Goal: Task Accomplishment & Management: Use online tool/utility

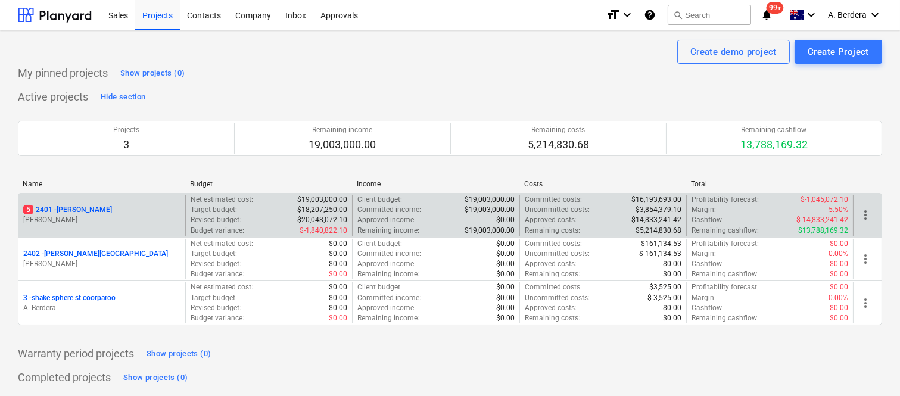
click at [179, 220] on p "[PERSON_NAME]" at bounding box center [101, 220] width 157 height 10
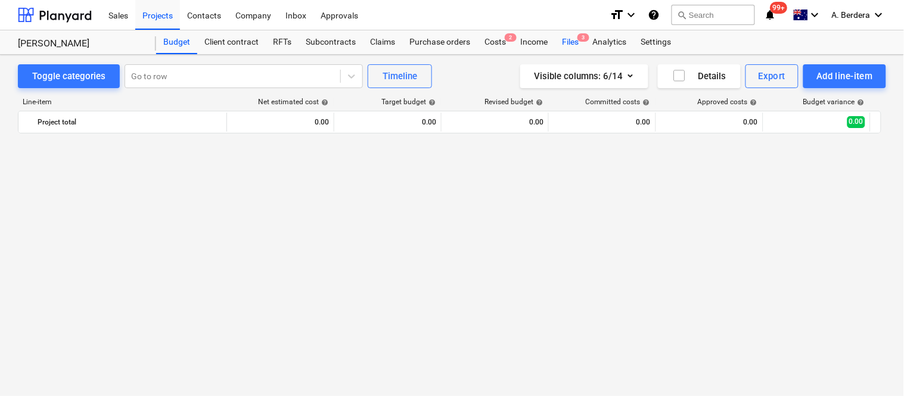
click at [570, 42] on div "Files 3" at bounding box center [570, 42] width 31 height 24
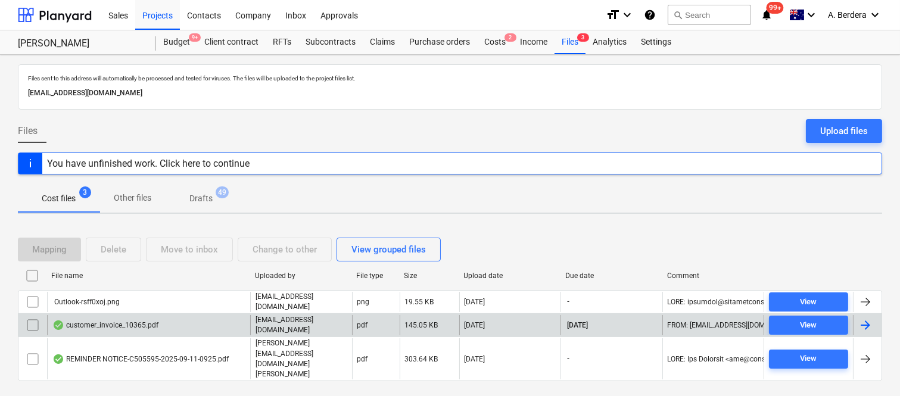
click at [214, 325] on div "customer_invoice_10365.pdf" at bounding box center [148, 325] width 203 height 20
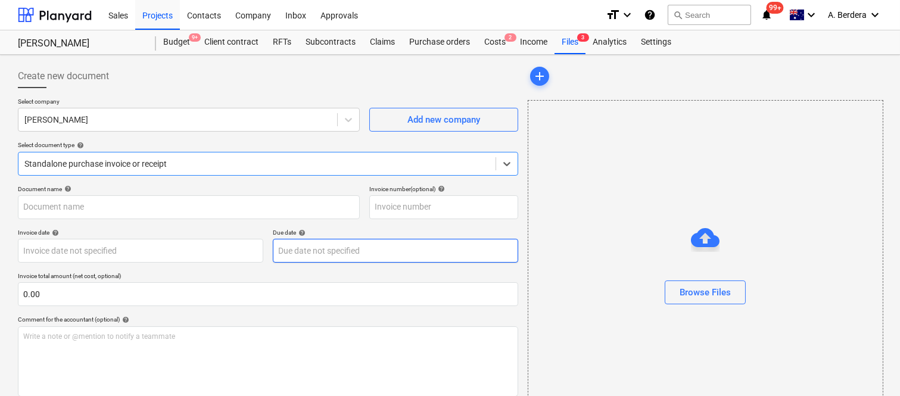
type input "10365"
type input "[DATE]"
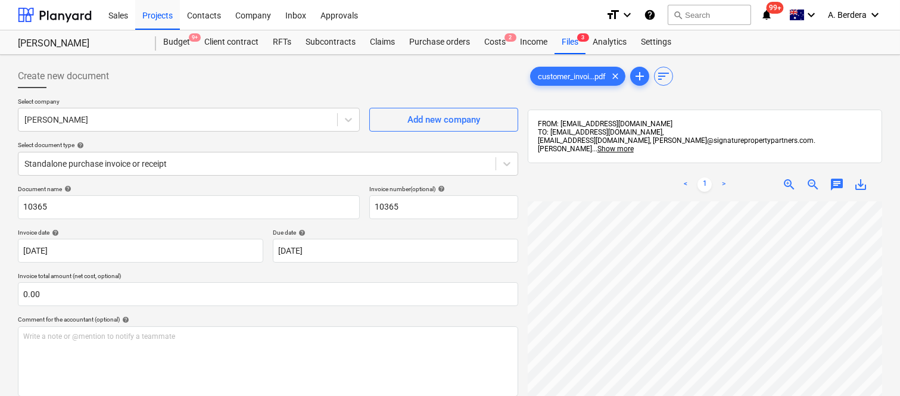
scroll to position [66, 0]
click at [812, 177] on span "zoom_out" at bounding box center [813, 184] width 14 height 14
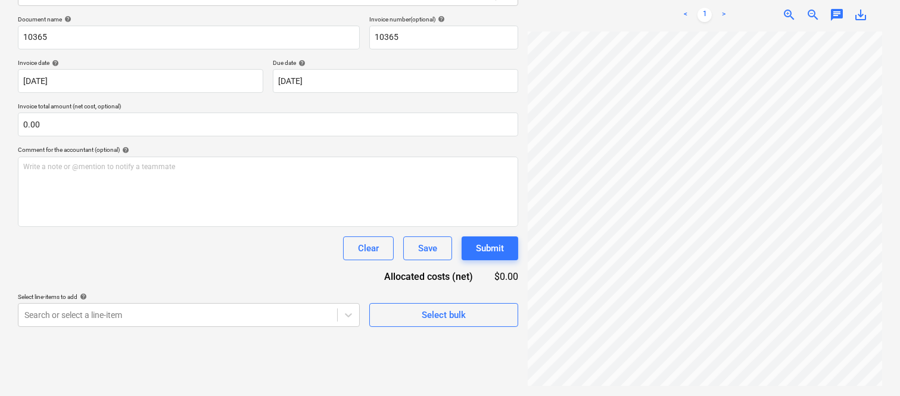
scroll to position [0, 0]
click at [790, 8] on span "zoom_in" at bounding box center [789, 15] width 14 height 14
click at [789, 8] on span "zoom_in" at bounding box center [789, 15] width 14 height 14
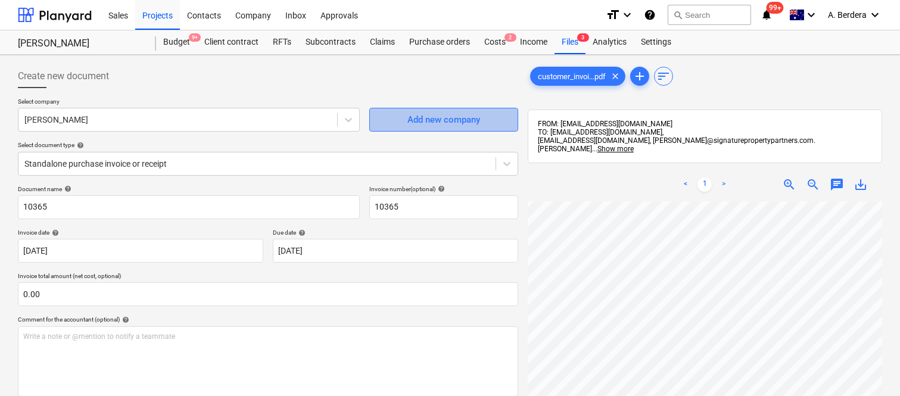
click at [446, 118] on div "Add new company" at bounding box center [443, 119] width 73 height 15
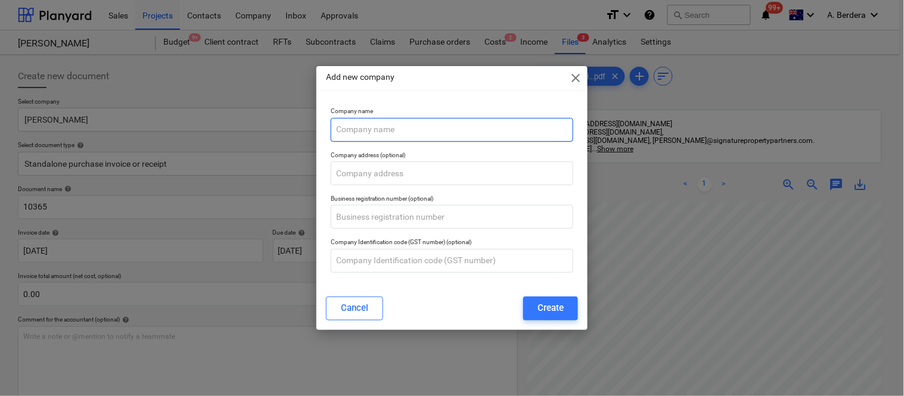
click at [425, 130] on input "text" at bounding box center [452, 130] width 242 height 24
paste input "[PERSON_NAME] HIRE PTY LTD"
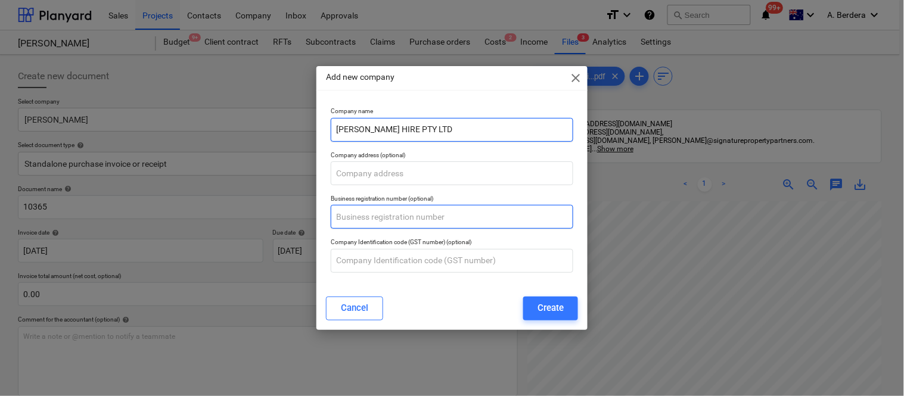
type input "[PERSON_NAME] HIRE PTY LTD"
click at [397, 212] on input "text" at bounding box center [452, 217] width 242 height 24
paste input "55 680 652 760"
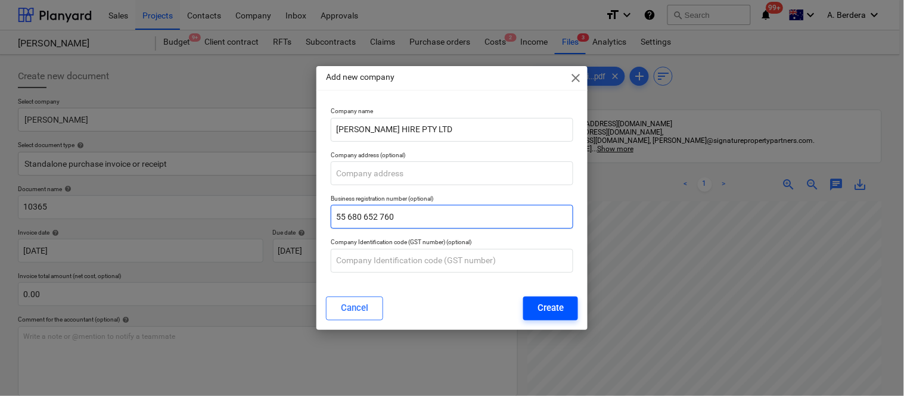
type input "55 680 652 760"
click at [548, 310] on div "Create" at bounding box center [550, 307] width 26 height 15
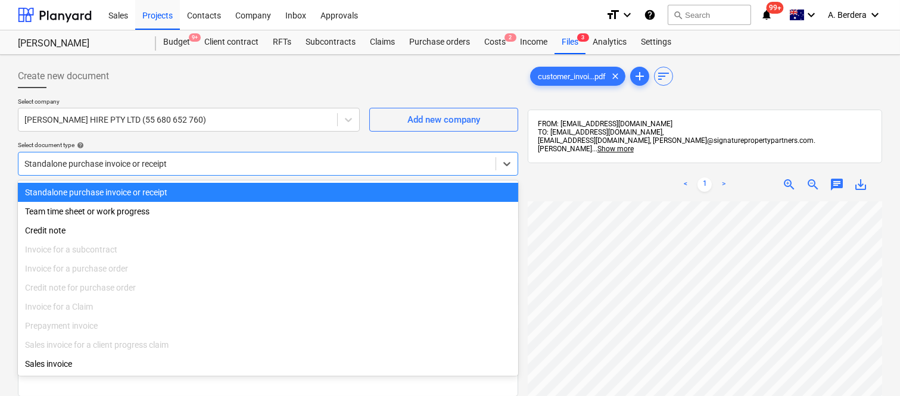
click at [247, 163] on div at bounding box center [256, 164] width 465 height 12
click at [263, 189] on div "Standalone purchase invoice or receipt" at bounding box center [268, 192] width 500 height 19
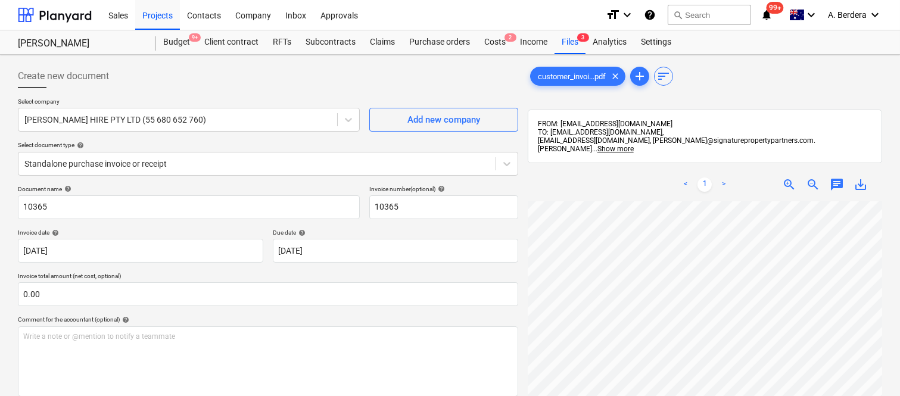
scroll to position [163, 0]
click at [506, 251] on div "Create new document Select company [PERSON_NAME] HIRE PTY LTD (55 680 652 760) …" at bounding box center [450, 314] width 874 height 509
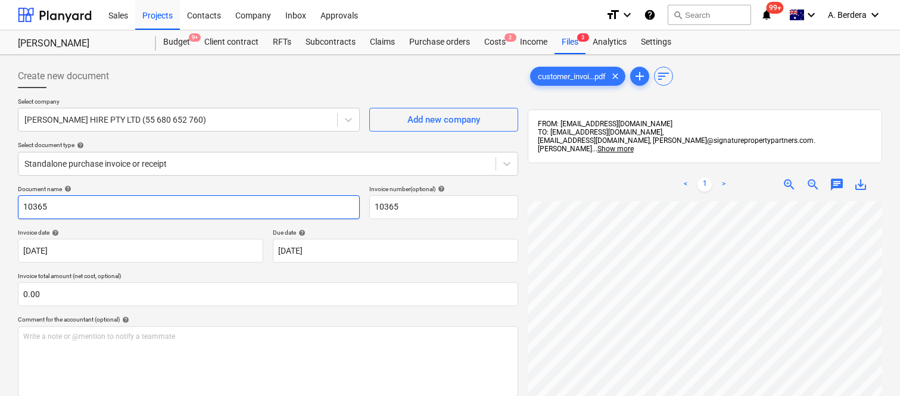
click at [18, 206] on input "10365" at bounding box center [189, 207] width 342 height 24
type input "[PERSON_NAME] INV- 10365"
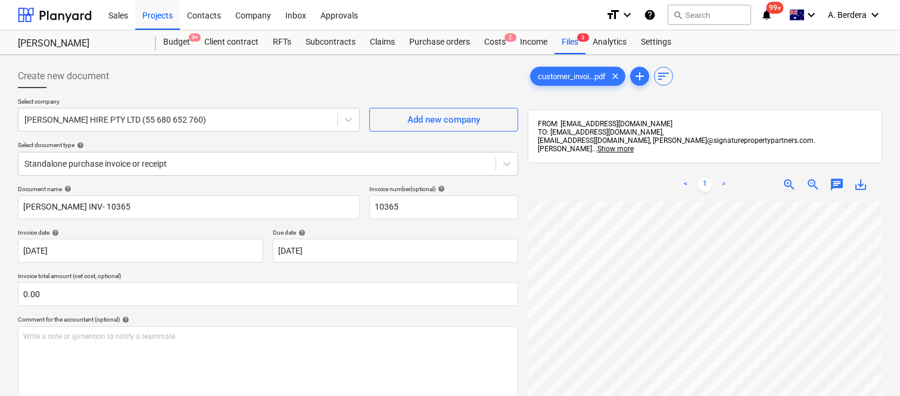
click at [814, 177] on span "zoom_out" at bounding box center [813, 184] width 14 height 14
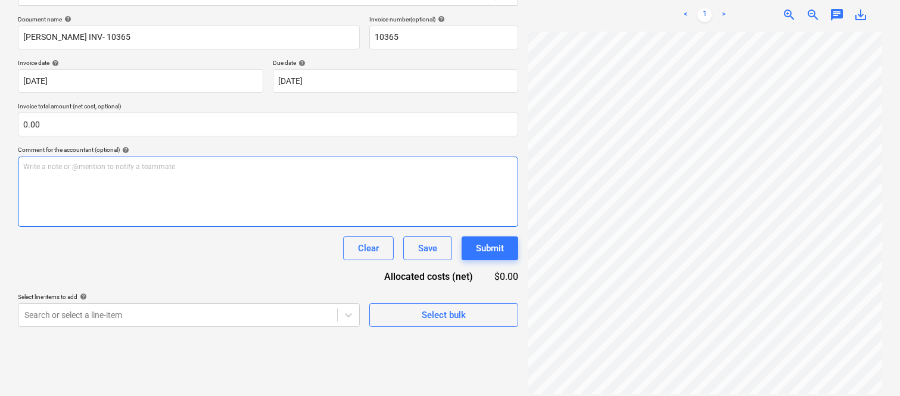
scroll to position [88, 278]
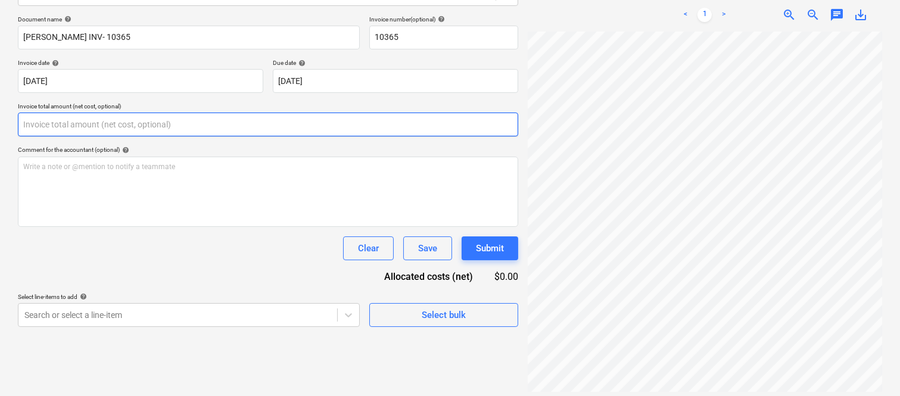
click at [85, 124] on input "text" at bounding box center [268, 125] width 500 height 24
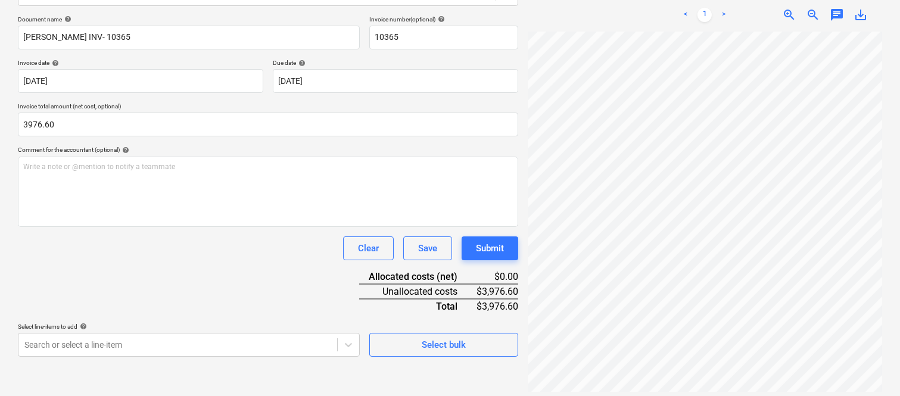
type input "3,976.60"
click at [68, 284] on div "Document name help [PERSON_NAME] INV- 10365 Invoice number (optional) help 1036…" at bounding box center [268, 185] width 500 height 341
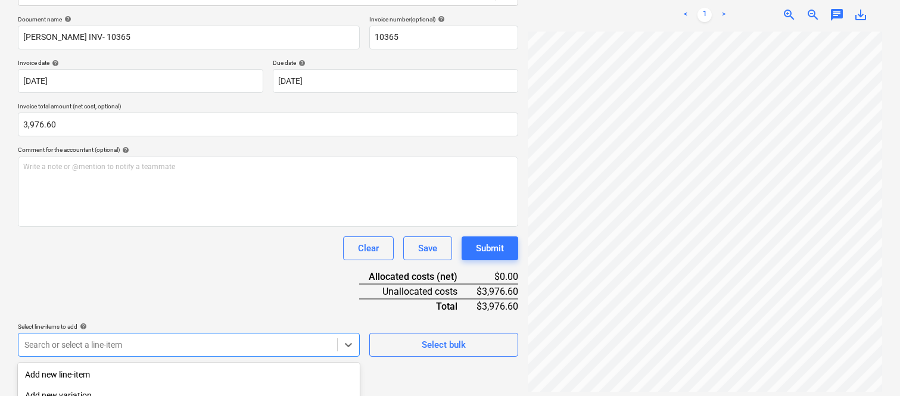
click at [143, 226] on body "Sales Projects Contacts Company Inbox Approvals format_size keyboard_arrow_down…" at bounding box center [450, 28] width 900 height 396
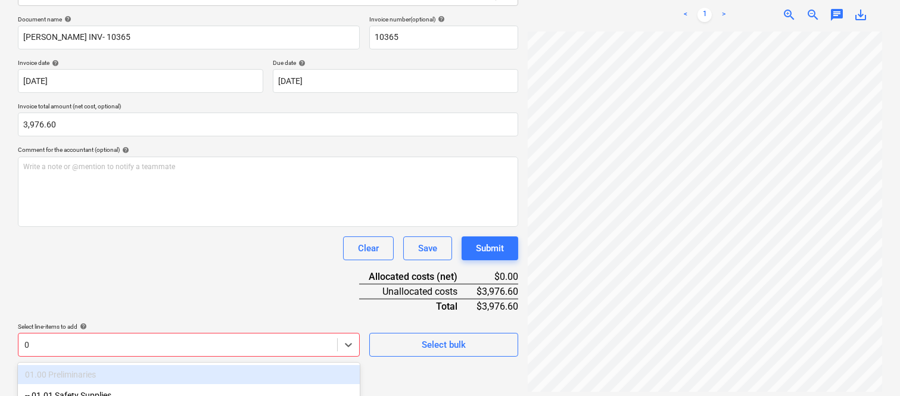
scroll to position [317, 0]
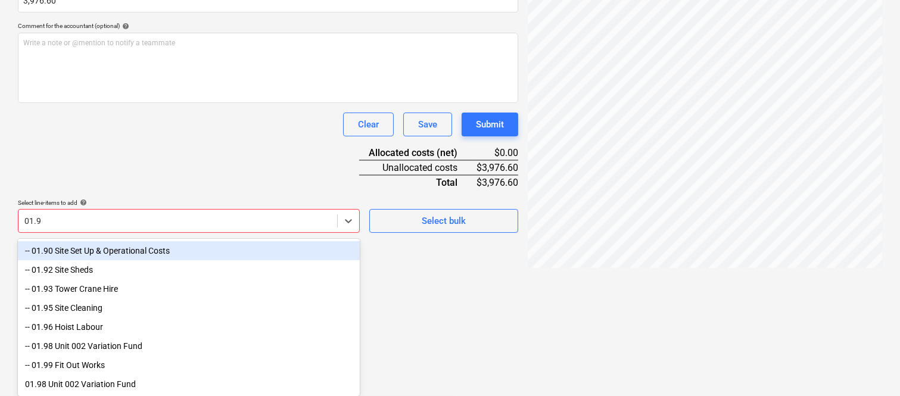
type input "01.90"
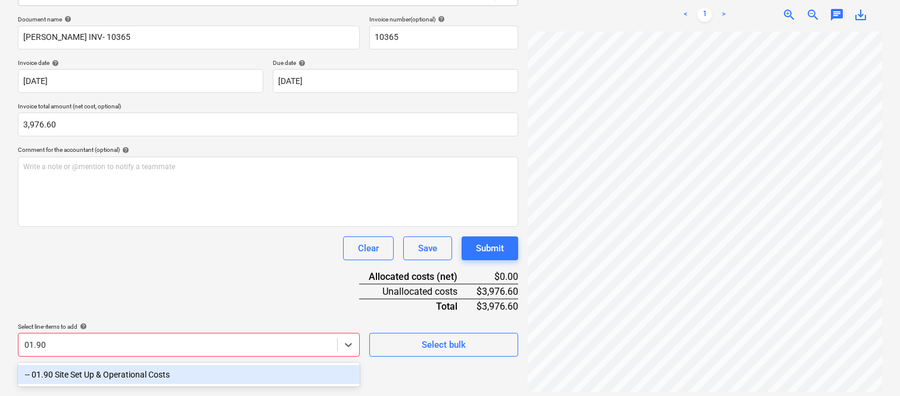
click at [125, 368] on div "-- 01.90 Site Set Up & Operational Costs" at bounding box center [189, 374] width 342 height 19
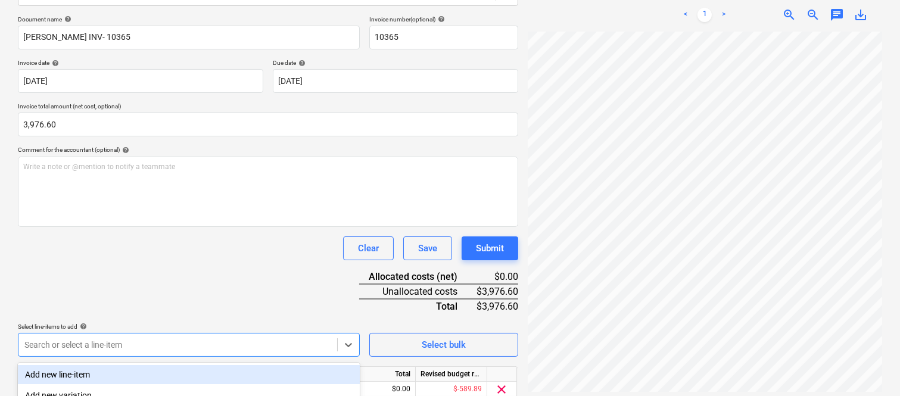
click at [124, 237] on div "Clear Save Submit" at bounding box center [268, 248] width 500 height 24
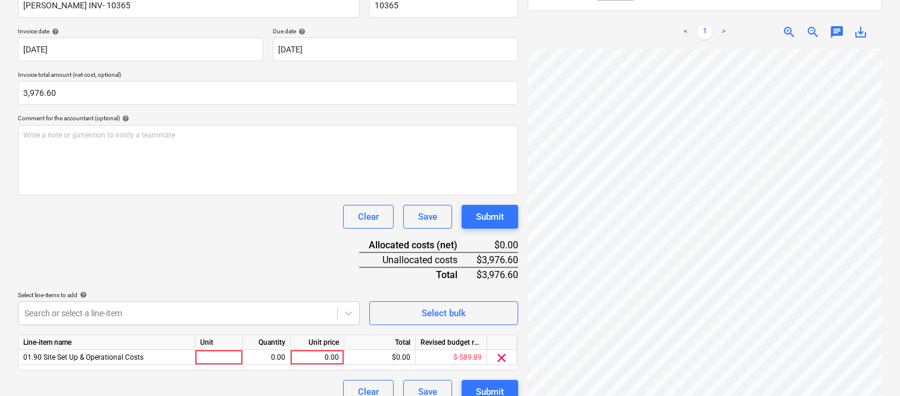
scroll to position [219, 0]
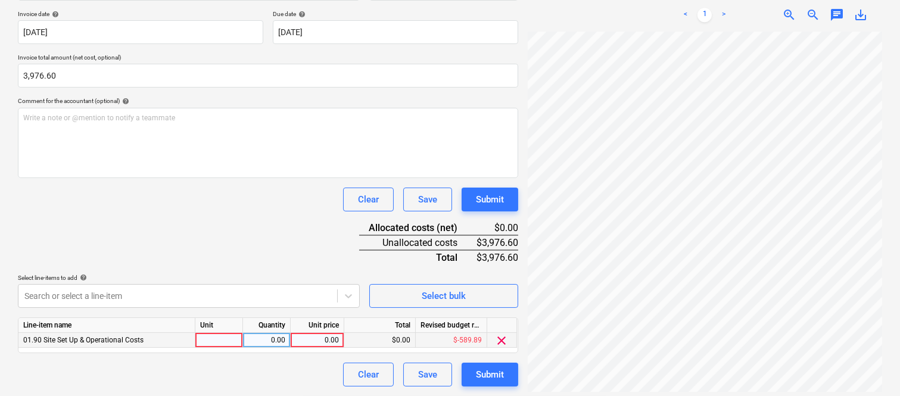
click at [226, 335] on div at bounding box center [219, 340] width 48 height 15
type input "INVOICE"
click at [272, 343] on div "0.00" at bounding box center [267, 340] width 38 height 15
type input "1"
click at [300, 341] on div "0.00" at bounding box center [316, 340] width 43 height 15
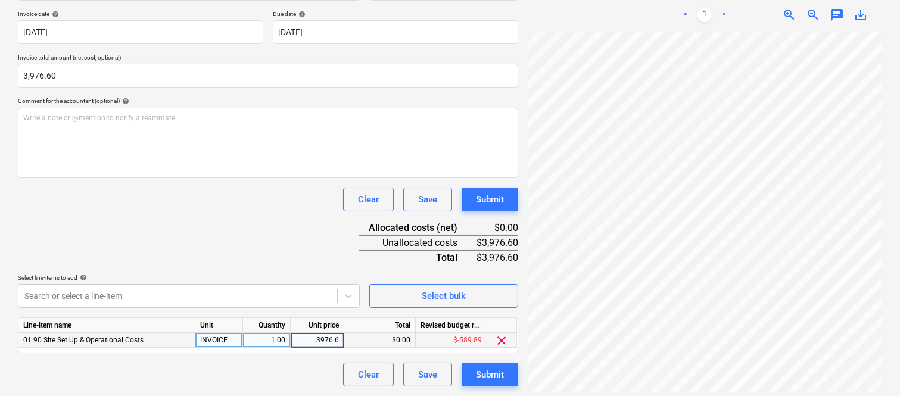
type input "3976.60"
click at [257, 223] on div "Document name help [PERSON_NAME] INV- 10365 Invoice number (optional) help 1036…" at bounding box center [268, 177] width 500 height 420
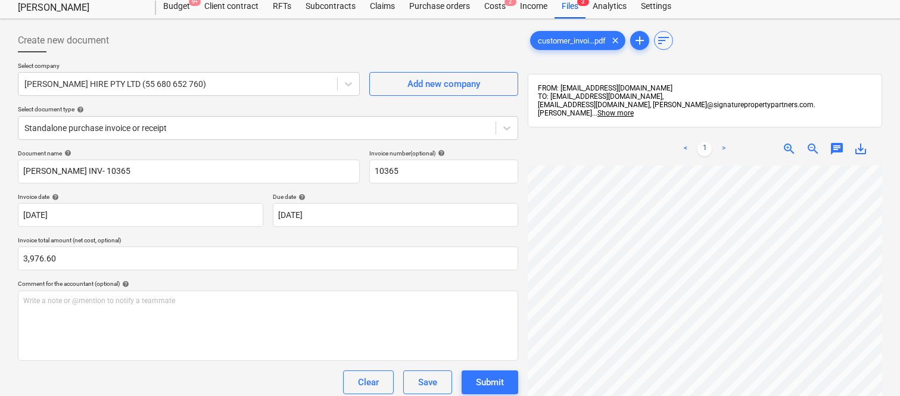
scroll to position [0, 0]
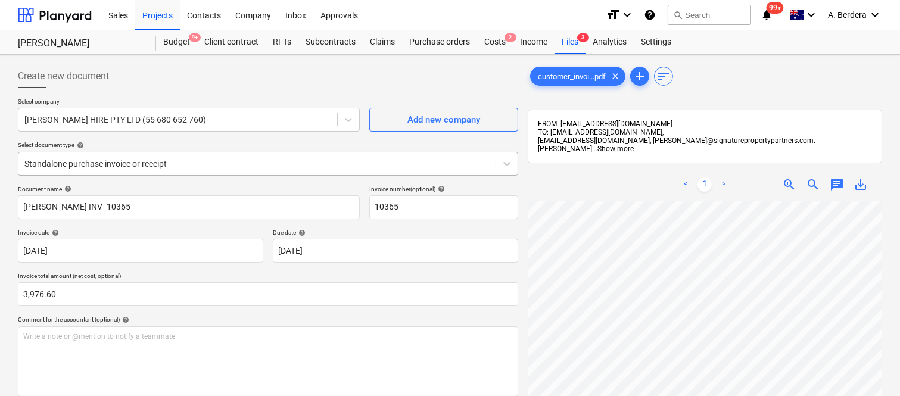
click at [222, 160] on div at bounding box center [256, 164] width 465 height 12
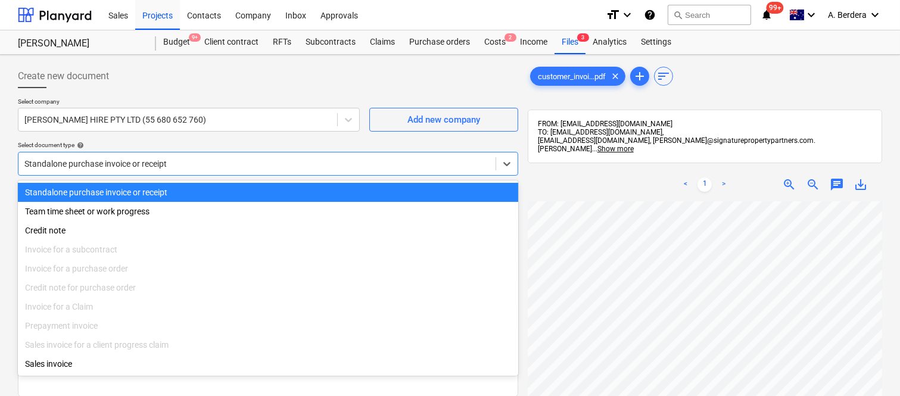
click at [233, 191] on div "Standalone purchase invoice or receipt" at bounding box center [268, 192] width 500 height 19
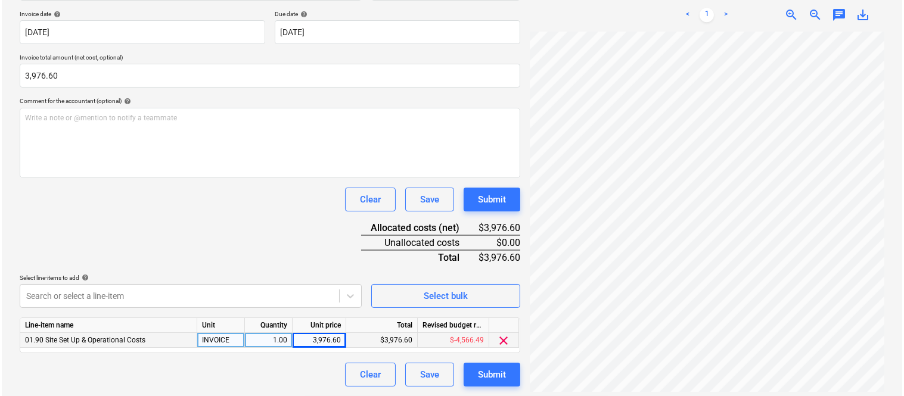
scroll to position [88, 278]
click at [525, 129] on div "customer_invoi...pdf clear add sort FROM: [EMAIL_ADDRESS][DOMAIN_NAME] TO: [EMA…" at bounding box center [705, 116] width 364 height 550
click at [481, 378] on div "Submit" at bounding box center [490, 374] width 28 height 15
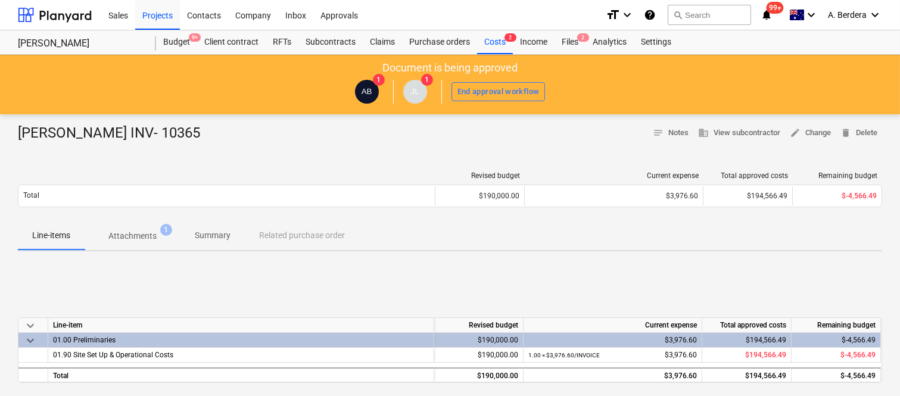
click at [222, 232] on p "Summary" at bounding box center [213, 235] width 36 height 13
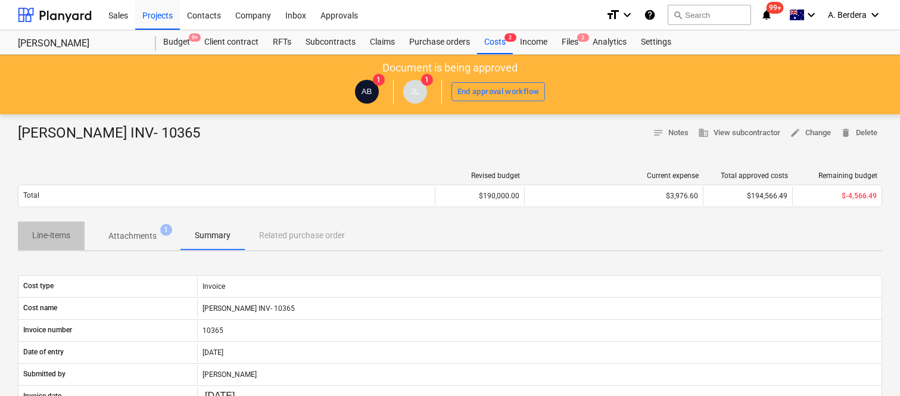
click at [54, 235] on p "Line-items" at bounding box center [51, 235] width 38 height 13
